Goal: Transaction & Acquisition: Purchase product/service

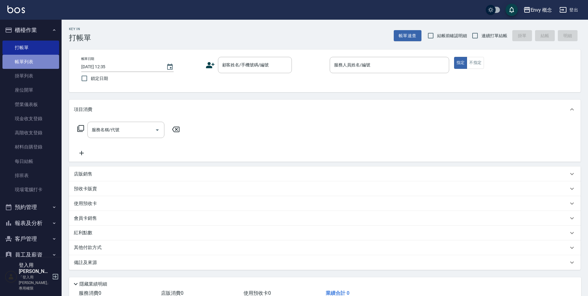
click at [48, 62] on link "帳單列表" at bounding box center [30, 62] width 57 height 14
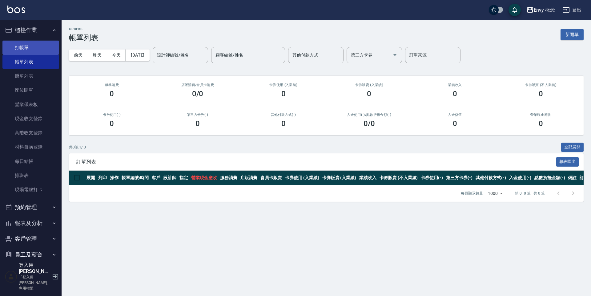
click at [29, 45] on link "打帳單" at bounding box center [30, 48] width 57 height 14
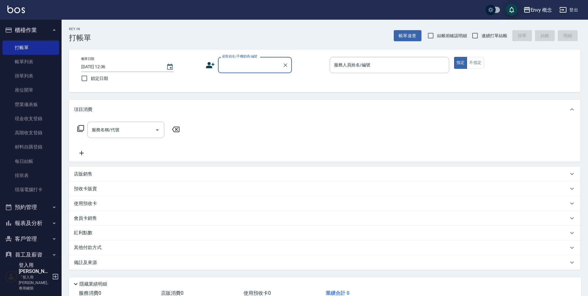
click at [230, 67] on input "顧客姓名/手機號碼/編號" at bounding box center [250, 65] width 59 height 11
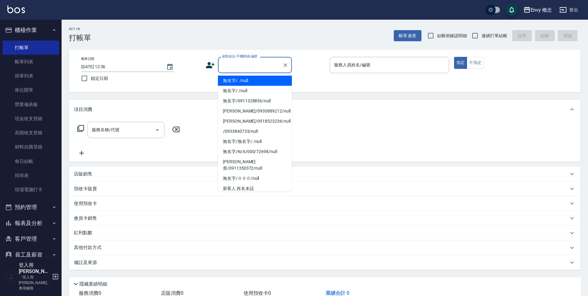
click at [234, 80] on li "無名字/ /null" at bounding box center [255, 81] width 74 height 10
type input "無名字/ /null"
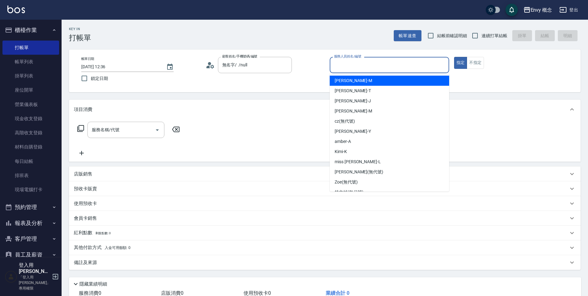
click at [350, 65] on input "服務人員姓名/編號" at bounding box center [389, 65] width 114 height 11
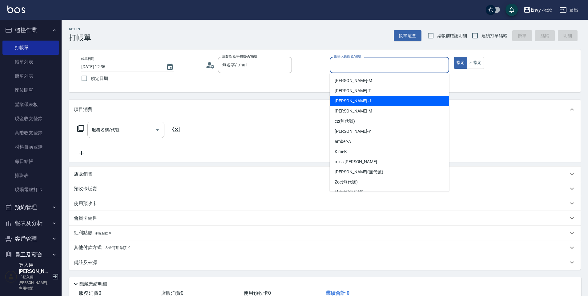
click at [354, 102] on div "[PERSON_NAME]" at bounding box center [389, 101] width 119 height 10
type input "[PERSON_NAME]"
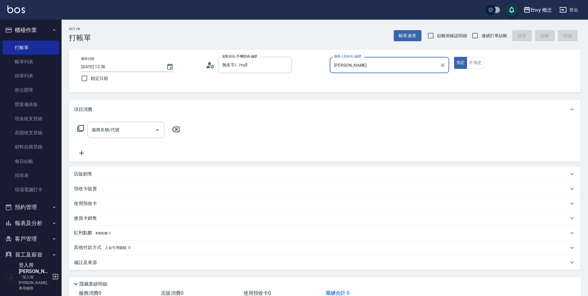
click at [107, 130] on div "服務名稱/代號 服務名稱/代號" at bounding box center [125, 130] width 77 height 16
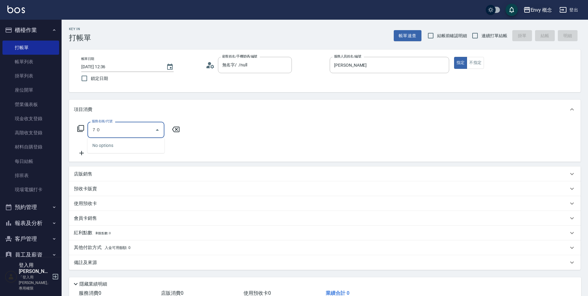
type input "７"
type input "701 染髮(701)"
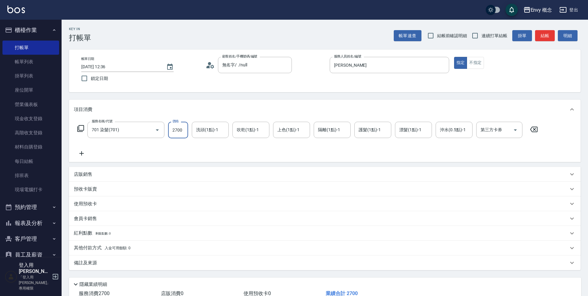
type input "2700"
click at [103, 245] on p "其他付款方式 入金可用餘額: 0" at bounding box center [102, 248] width 57 height 7
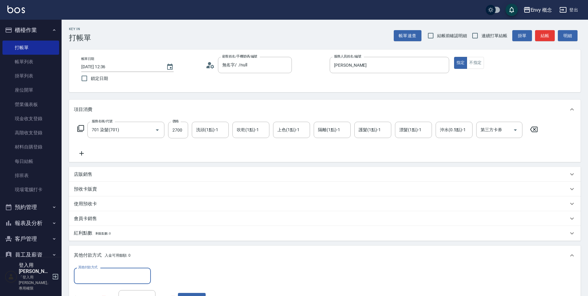
scroll to position [0, 0]
click at [98, 269] on div "其他付款方式" at bounding box center [112, 276] width 77 height 16
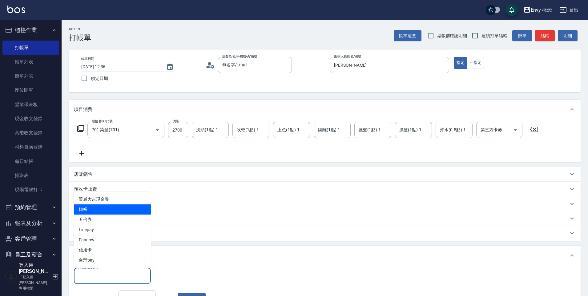
click at [98, 210] on span "轉帳" at bounding box center [112, 210] width 77 height 10
type input "轉帳"
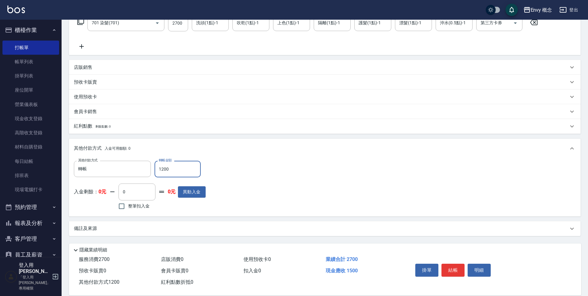
scroll to position [117, 0]
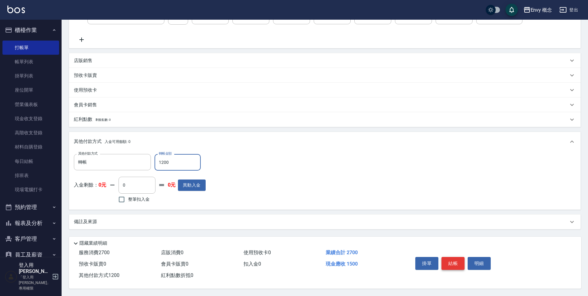
type input "1200"
click at [451, 265] on button "結帳" at bounding box center [452, 263] width 23 height 13
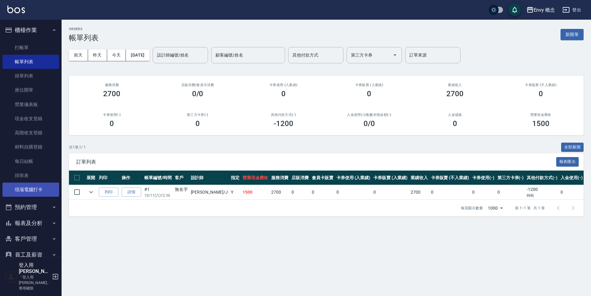
click at [38, 188] on link "現場電腦打卡" at bounding box center [30, 190] width 57 height 14
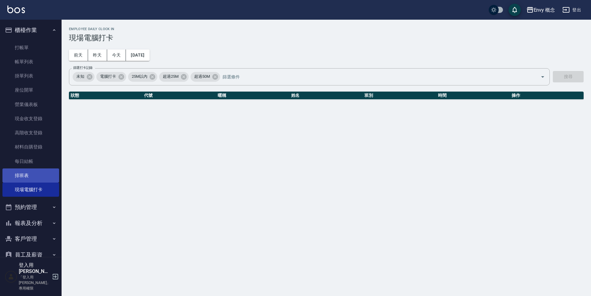
click at [38, 176] on link "排班表" at bounding box center [30, 176] width 57 height 14
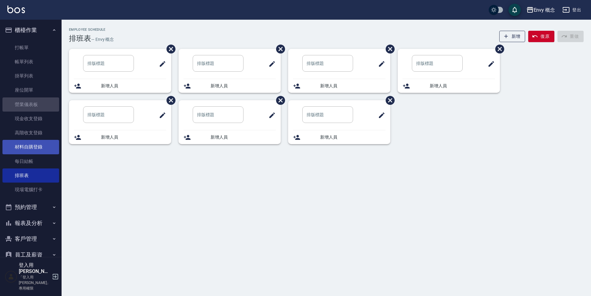
drag, startPoint x: 44, startPoint y: 108, endPoint x: 41, endPoint y: 140, distance: 32.7
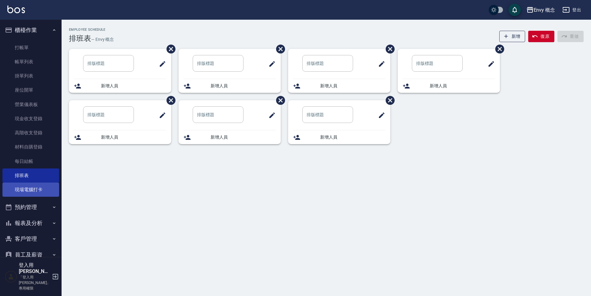
click at [41, 191] on link "現場電腦打卡" at bounding box center [30, 190] width 57 height 14
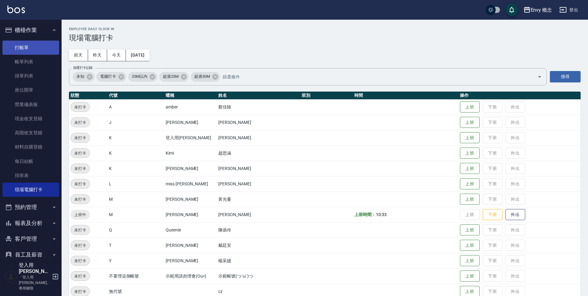
click at [38, 43] on link "打帳單" at bounding box center [30, 48] width 57 height 14
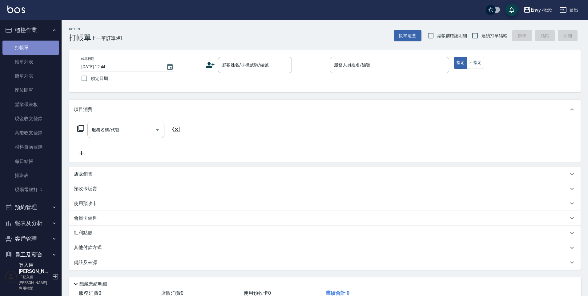
click at [34, 45] on link "打帳單" at bounding box center [30, 48] width 57 height 14
click at [34, 31] on button "櫃檯作業" at bounding box center [30, 30] width 57 height 16
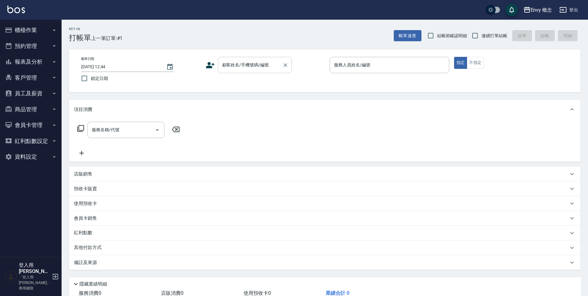
click at [235, 60] on div "顧客姓名/手機號碼/編號 顧客姓名/手機號碼/編號" at bounding box center [255, 65] width 74 height 16
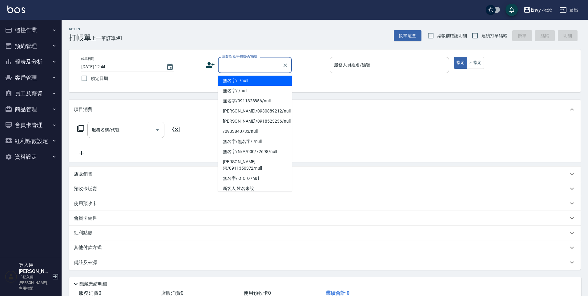
drag, startPoint x: 249, startPoint y: 82, endPoint x: 347, endPoint y: 63, distance: 99.5
click at [249, 82] on li "無名字/ /null" at bounding box center [255, 81] width 74 height 10
type input "無名字/ /null"
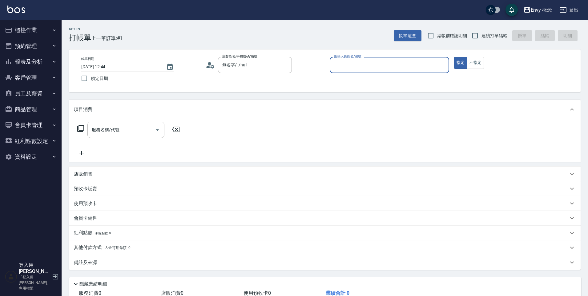
click at [347, 59] on label "服務人員姓名/編號" at bounding box center [347, 56] width 27 height 5
click at [347, 63] on input "服務人員姓名/編號" at bounding box center [389, 65] width 114 height 11
click at [348, 64] on input "服務人員姓名/編號" at bounding box center [389, 65] width 114 height 11
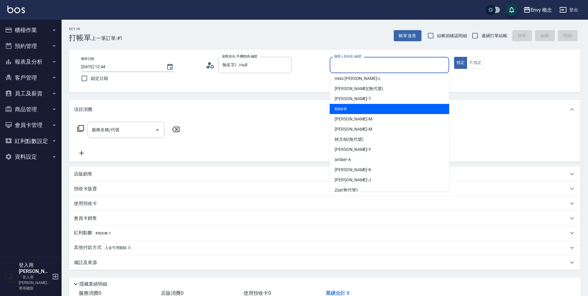
scroll to position [38, 0]
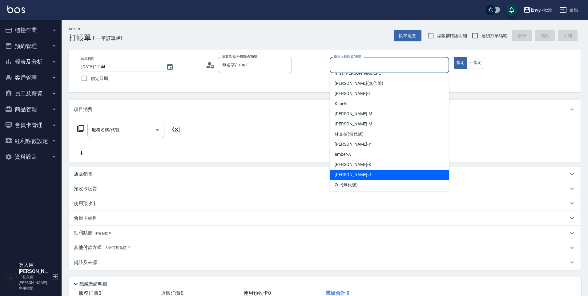
click at [352, 171] on div "[PERSON_NAME]" at bounding box center [389, 175] width 119 height 10
type input "[PERSON_NAME]"
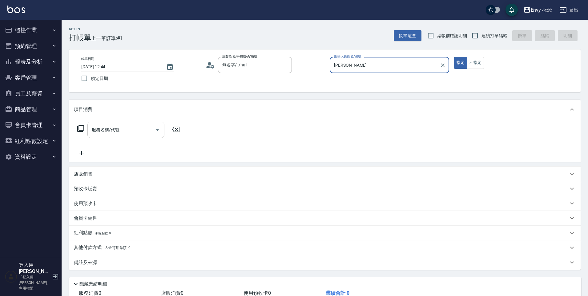
click at [138, 129] on input "服務名稱/代號" at bounding box center [121, 130] width 62 height 11
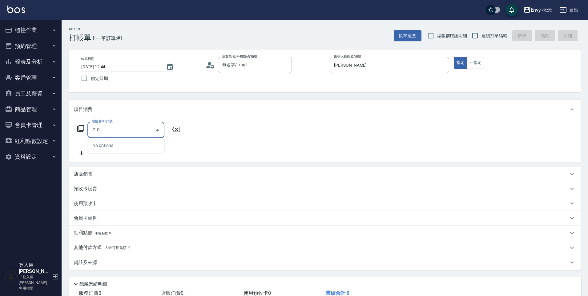
type input "７"
type input "701 染髮(701)"
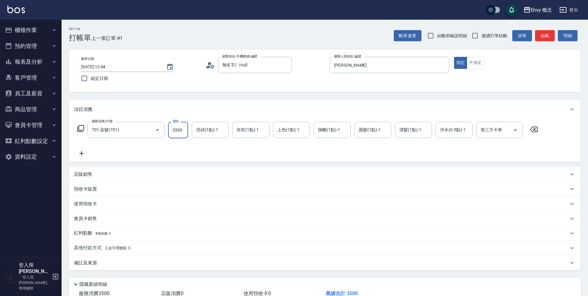
type input "3500"
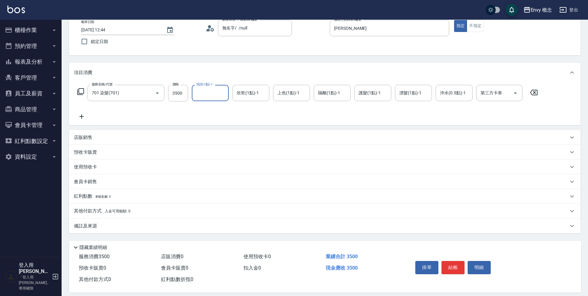
scroll to position [44, 0]
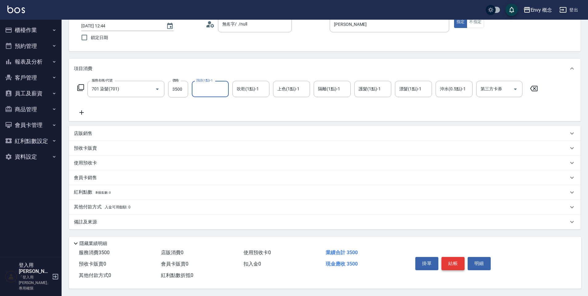
click at [449, 263] on button "結帳" at bounding box center [452, 263] width 23 height 13
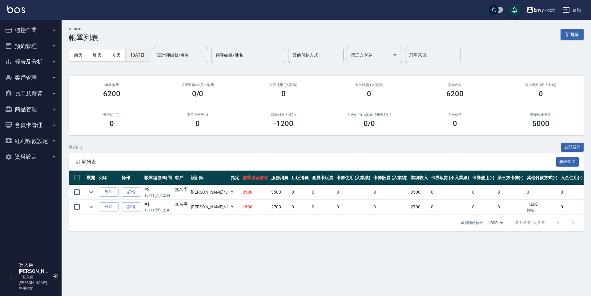
click at [149, 54] on button "[DATE]" at bounding box center [137, 55] width 23 height 11
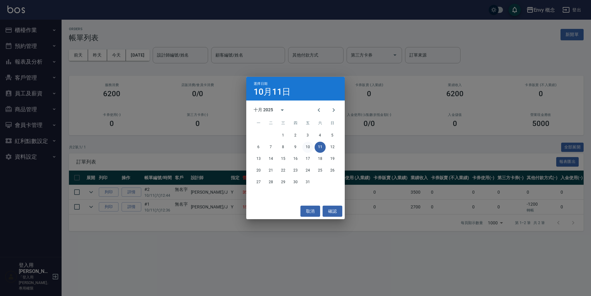
click at [310, 147] on button "10" at bounding box center [307, 147] width 11 height 11
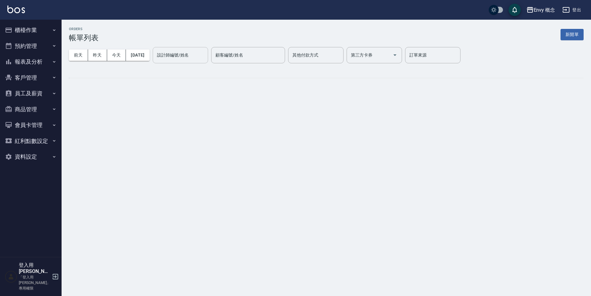
click at [205, 57] on input "設計師編號/姓名" at bounding box center [180, 55] width 50 height 11
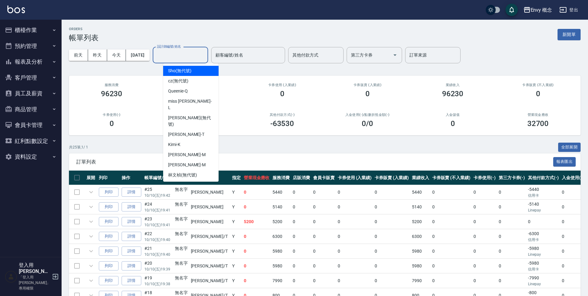
click at [199, 56] on input "設計師編號/姓名" at bounding box center [180, 55] width 50 height 11
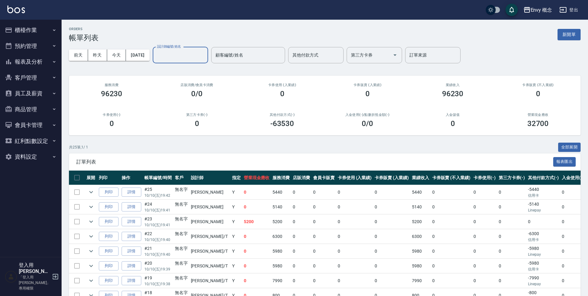
click at [199, 56] on input "設計師編號/姓名" at bounding box center [180, 55] width 50 height 11
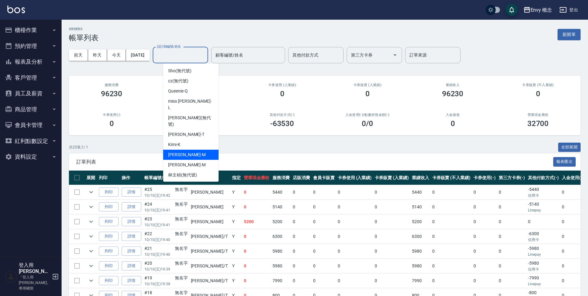
click at [209, 150] on div "[PERSON_NAME]" at bounding box center [190, 155] width 55 height 10
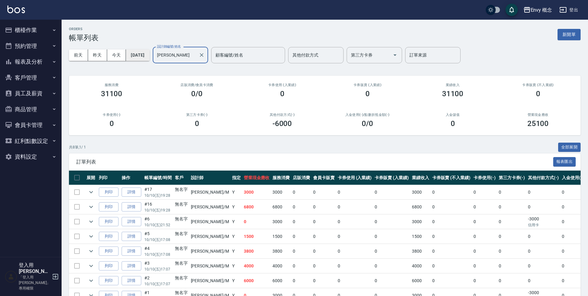
click at [149, 54] on button "[DATE]" at bounding box center [137, 55] width 23 height 11
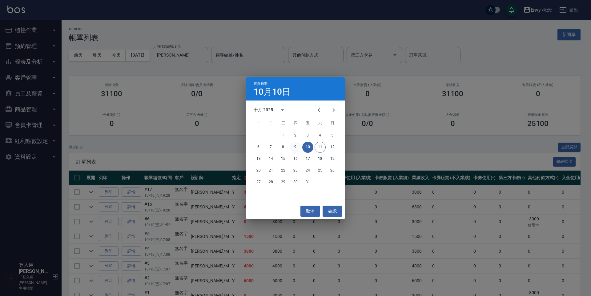
click at [293, 148] on button "9" at bounding box center [295, 147] width 11 height 11
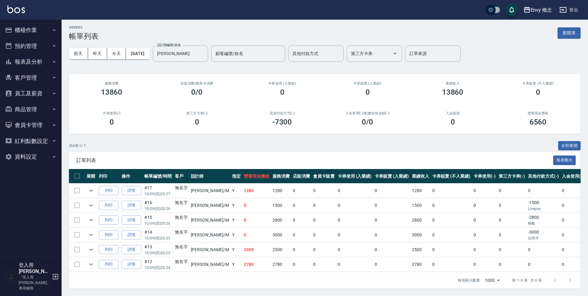
scroll to position [6, 0]
click at [141, 48] on button "[DATE]" at bounding box center [137, 53] width 23 height 11
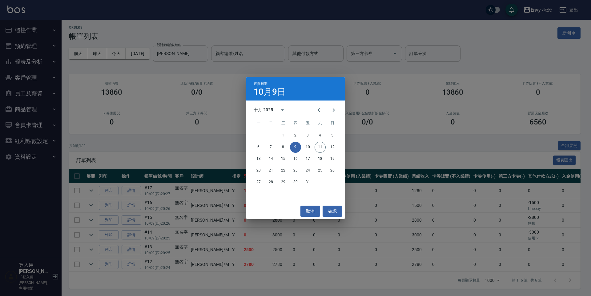
click at [190, 52] on div "選擇日期 10月9日 十月 2025 一 二 三 四 五 六 日 1 2 3 4 5 6 7 8 9 10 11 12 13 14 15 16 17 18 1…" at bounding box center [295, 148] width 591 height 296
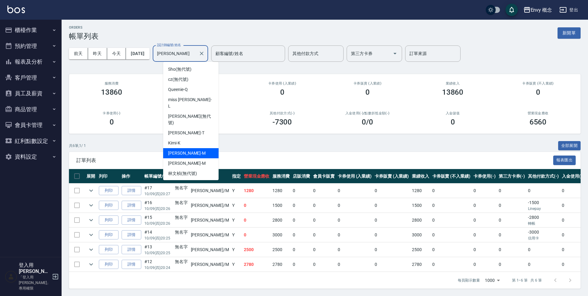
click at [183, 49] on input "[PERSON_NAME]" at bounding box center [175, 53] width 41 height 11
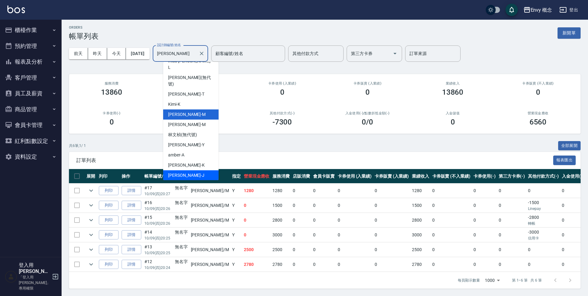
click at [195, 170] on div "[PERSON_NAME]" at bounding box center [190, 175] width 55 height 10
type input "[PERSON_NAME]"
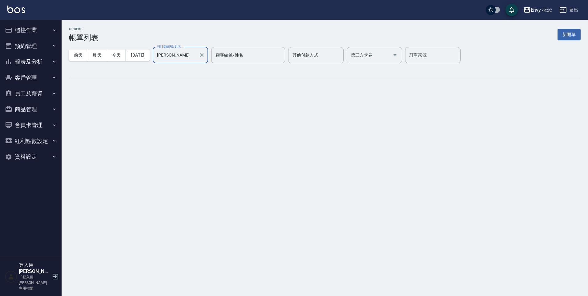
scroll to position [0, 0]
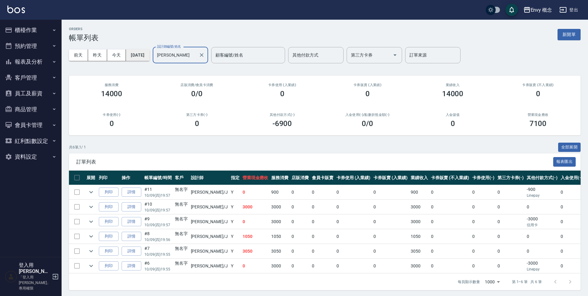
click at [149, 57] on button "[DATE]" at bounding box center [137, 55] width 23 height 11
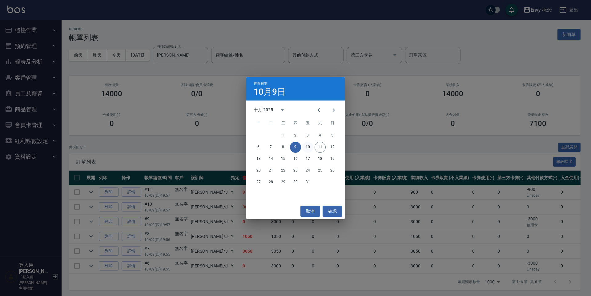
click at [303, 144] on button "10" at bounding box center [307, 147] width 11 height 11
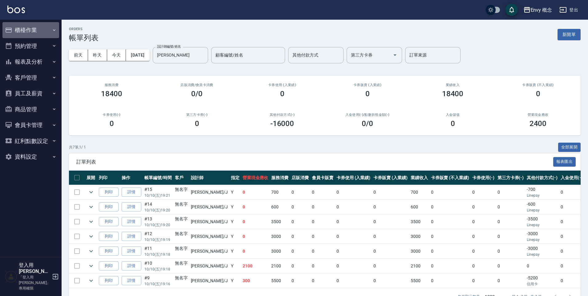
click at [29, 30] on button "櫃檯作業" at bounding box center [30, 30] width 57 height 16
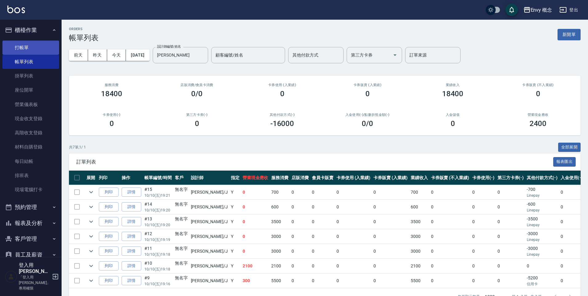
click at [32, 48] on link "打帳單" at bounding box center [30, 48] width 57 height 14
